Goal: Information Seeking & Learning: Learn about a topic

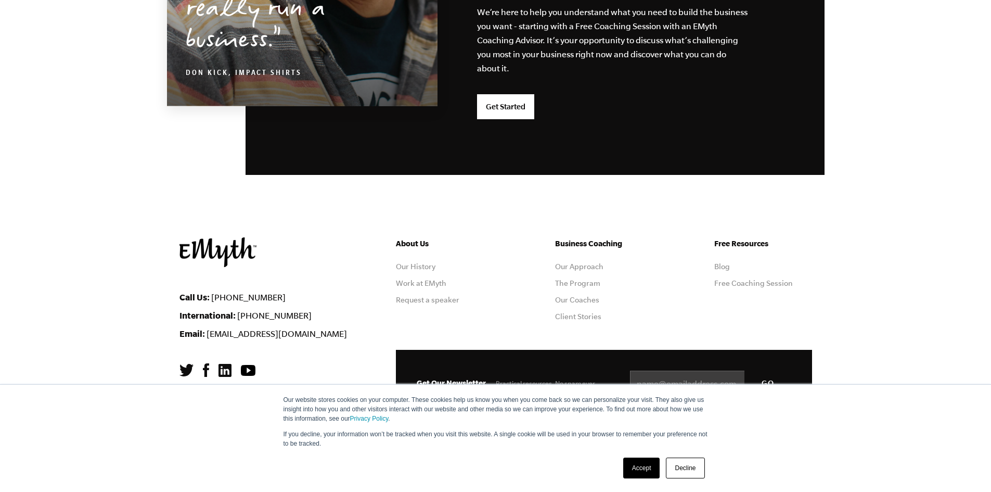
scroll to position [2715, 0]
click at [723, 267] on link "Blog" at bounding box center [722, 266] width 16 height 8
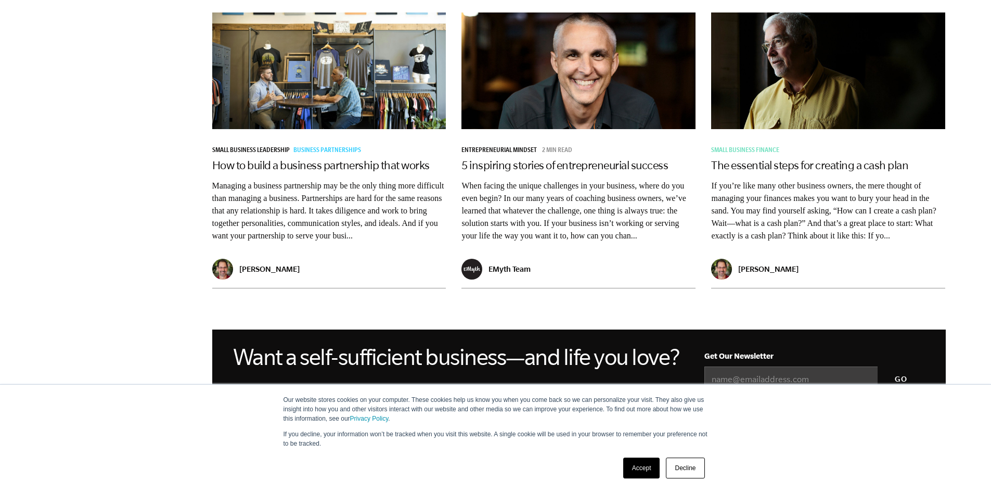
scroll to position [780, 0]
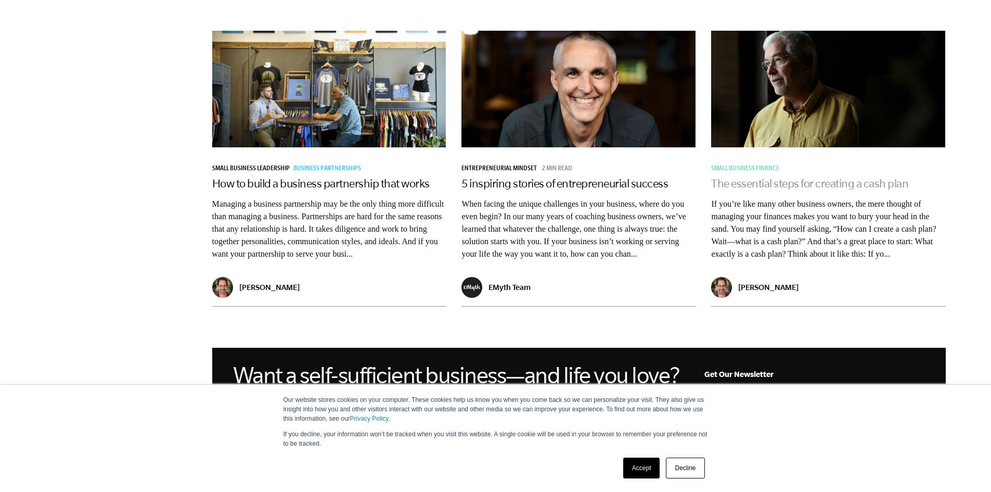
click at [777, 187] on link "The essential steps for creating a cash plan" at bounding box center [809, 183] width 197 height 12
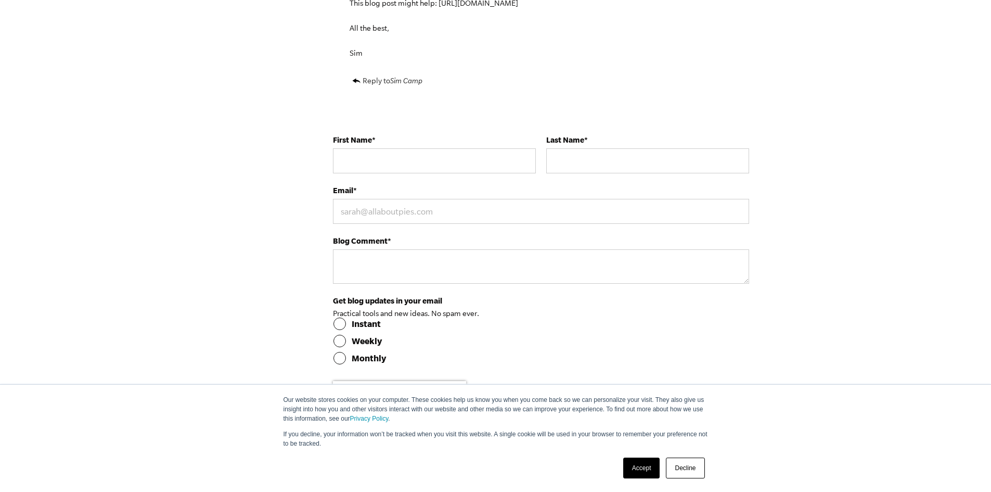
scroll to position [3434, 0]
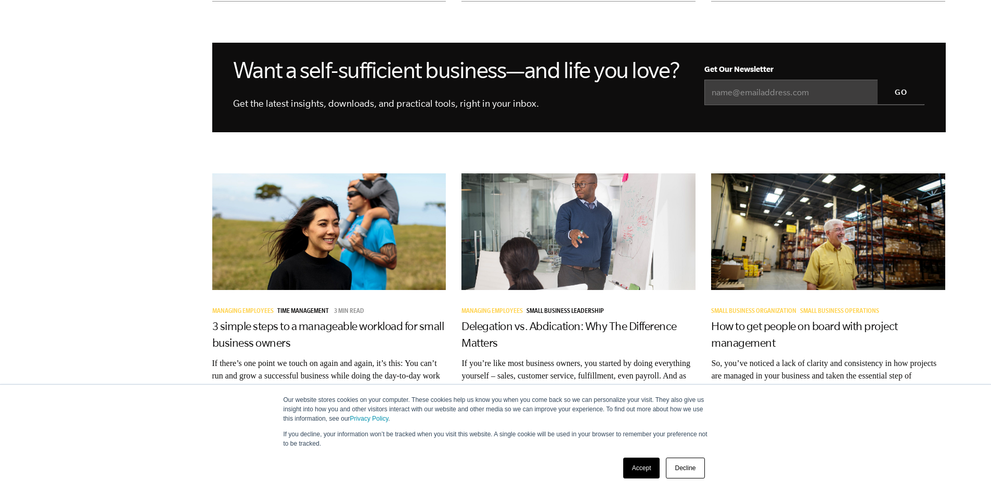
scroll to position [1249, 0]
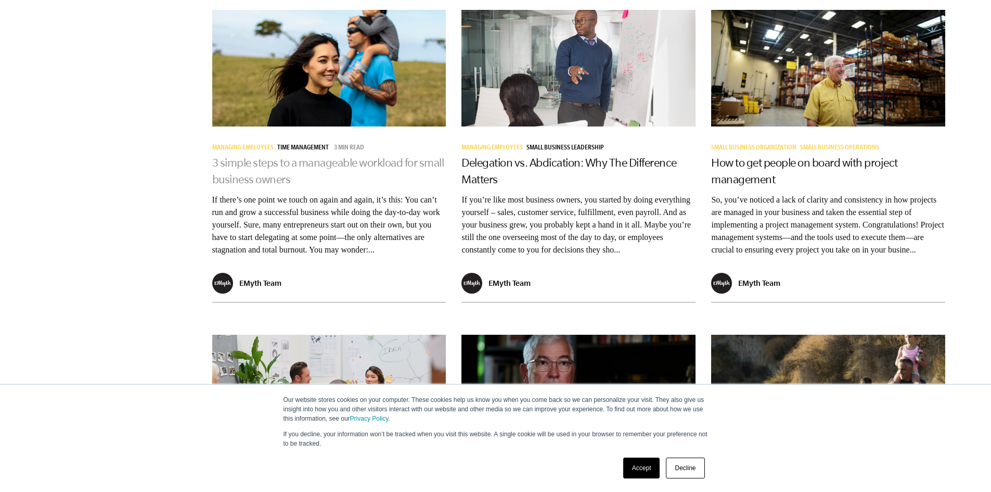
click at [288, 182] on link "3 simple steps to a manageable workload for small business owners" at bounding box center [328, 170] width 232 height 29
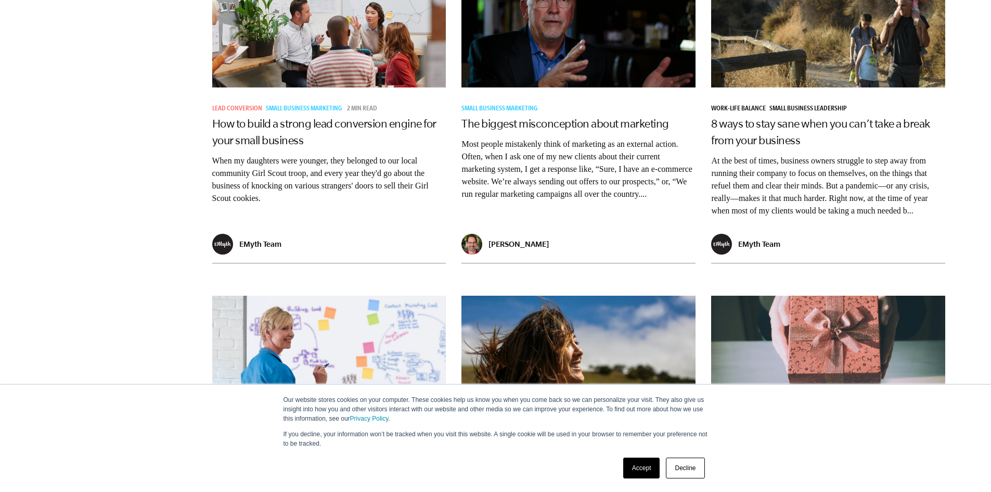
scroll to position [1613, 0]
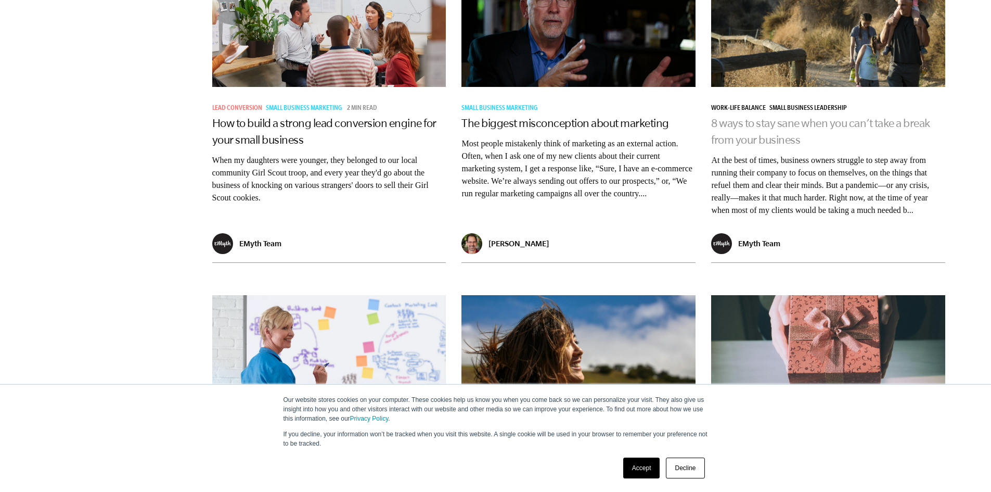
click at [792, 146] on link "8 ways to stay sane when you can’t take a break from your business" at bounding box center [820, 131] width 219 height 29
click at [737, 146] on link "8 ways to stay sane when you can’t take a break from your business" at bounding box center [820, 131] width 219 height 29
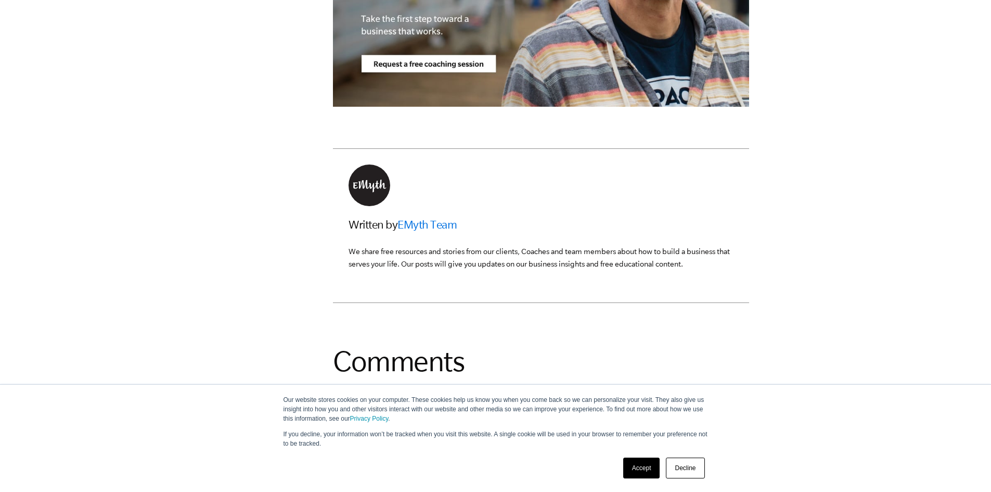
scroll to position [3590, 0]
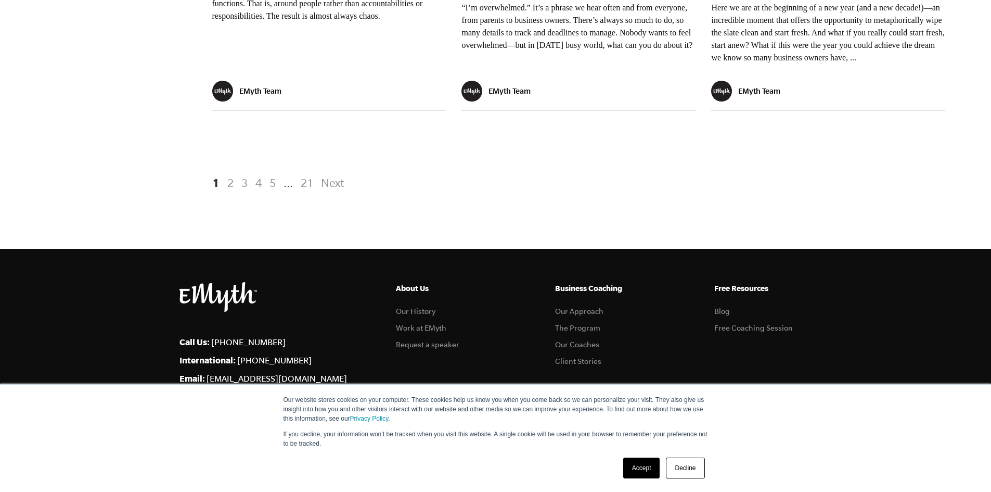
scroll to position [1927, 0]
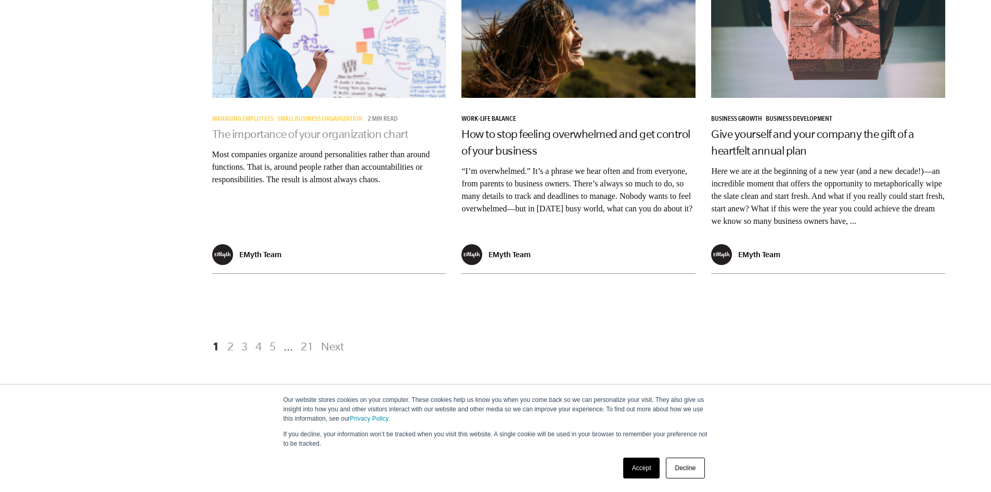
click at [285, 140] on link "The importance of your organization chart" at bounding box center [310, 133] width 196 height 12
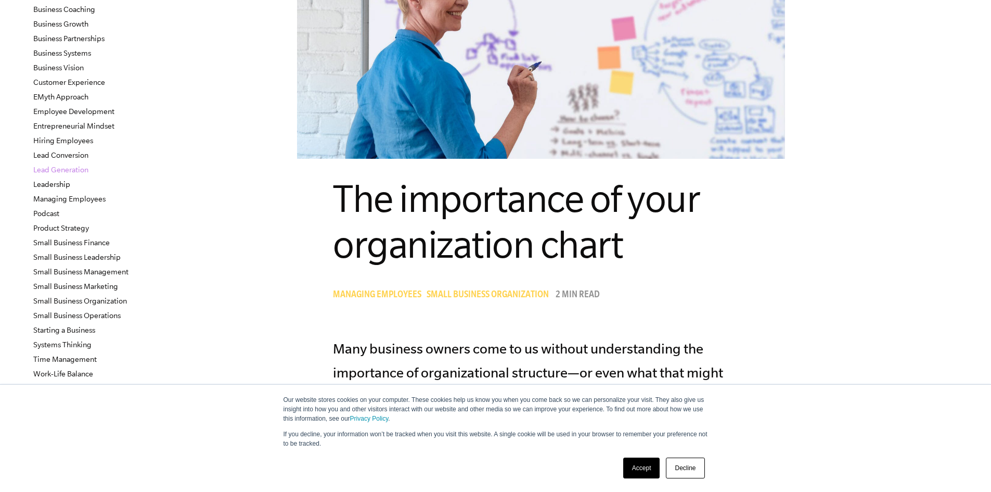
scroll to position [260, 0]
